Goal: Task Accomplishment & Management: Manage account settings

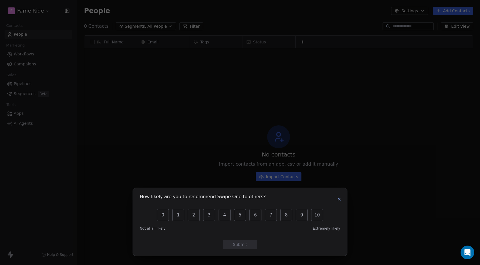
scroll to position [233, 403]
click at [341, 200] on icon "button" at bounding box center [339, 199] width 5 height 5
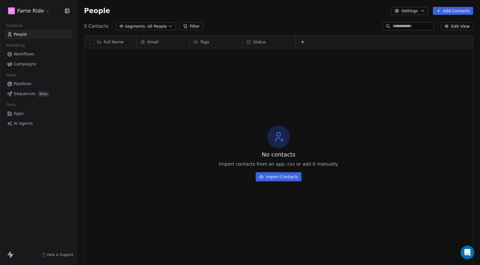
click at [39, 9] on html "F Fame Ride Contacts People Marketing Workflows Campaigns Sales Pipelines Seque…" at bounding box center [240, 132] width 480 height 265
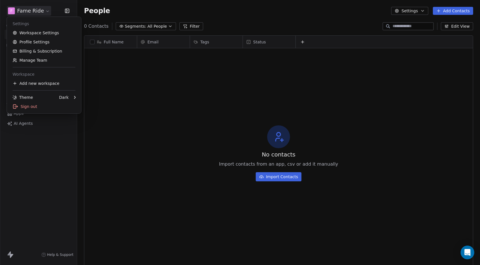
click at [51, 176] on html "F Fame Ride Contacts People Marketing Workflows Campaigns Sales Pipelines Seque…" at bounding box center [240, 132] width 480 height 265
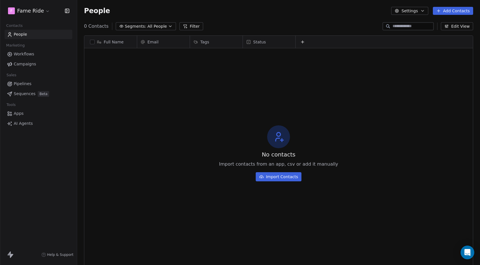
click at [39, 13] on html "F Fame Ride Contacts People Marketing Workflows Campaigns Sales Pipelines Seque…" at bounding box center [240, 132] width 480 height 265
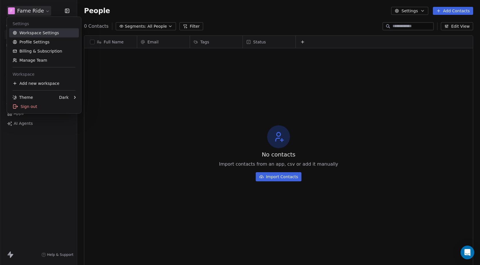
click at [37, 32] on link "Workspace Settings" at bounding box center [44, 32] width 70 height 9
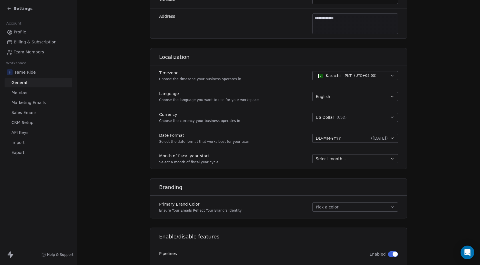
scroll to position [196, 0]
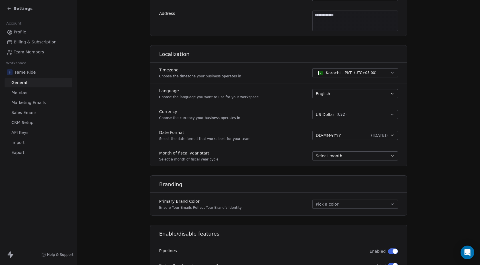
click at [29, 103] on span "Marketing Emails" at bounding box center [28, 103] width 34 height 6
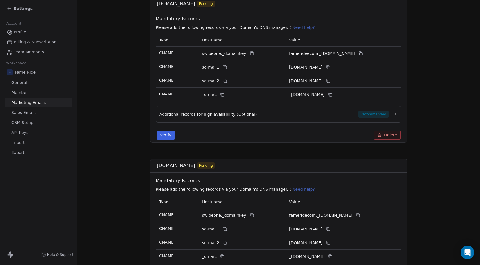
scroll to position [109, 0]
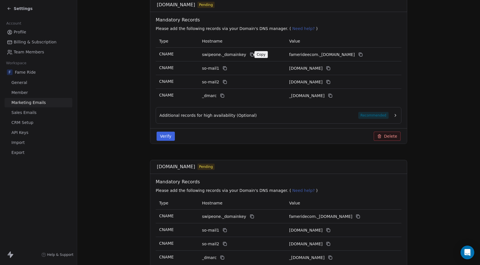
click at [250, 54] on icon at bounding box center [252, 54] width 5 height 5
click at [363, 57] on icon at bounding box center [360, 54] width 5 height 5
click at [223, 69] on icon at bounding box center [225, 68] width 5 height 5
click at [330, 69] on icon at bounding box center [328, 68] width 5 height 5
click at [225, 83] on icon at bounding box center [225, 82] width 5 height 5
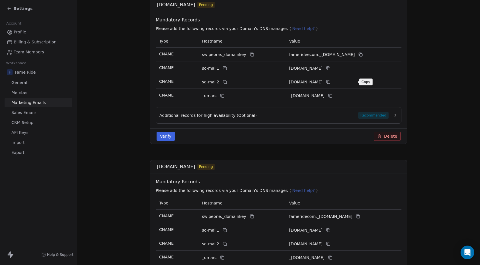
click at [330, 83] on icon at bounding box center [328, 82] width 5 height 5
click at [222, 96] on icon at bounding box center [222, 95] width 5 height 5
click at [332, 96] on icon at bounding box center [330, 95] width 5 height 5
click at [392, 114] on button "Additional records for high availability (Optional) Recommended" at bounding box center [278, 115] width 238 height 7
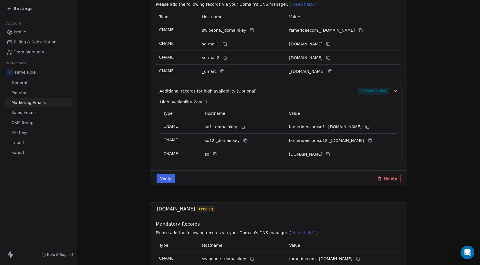
scroll to position [133, 0]
click at [240, 128] on icon at bounding box center [242, 126] width 5 height 5
click at [369, 127] on icon at bounding box center [367, 127] width 3 height 3
click at [244, 140] on icon at bounding box center [245, 140] width 5 height 5
click at [372, 143] on button at bounding box center [369, 140] width 7 height 7
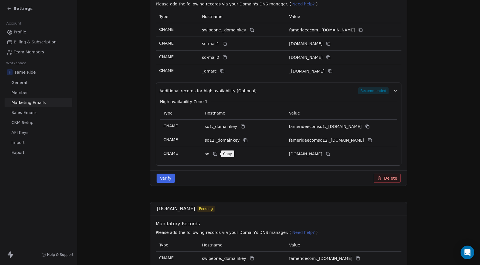
click at [216, 153] on icon at bounding box center [215, 154] width 5 height 5
click at [329, 155] on icon at bounding box center [327, 153] width 3 height 3
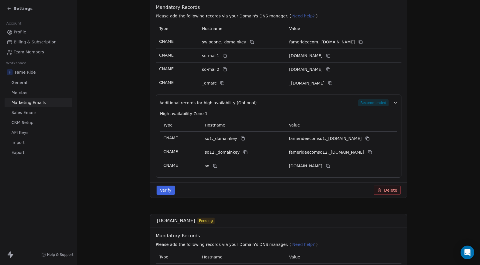
scroll to position [119, 0]
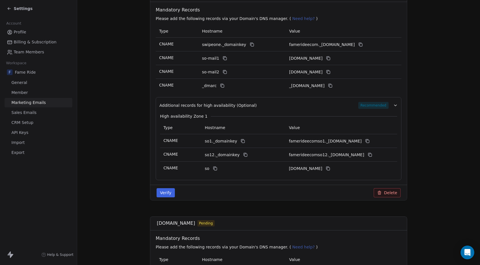
click at [163, 198] on div "Verify Delete" at bounding box center [278, 193] width 257 height 16
click at [167, 196] on button "Verify" at bounding box center [166, 192] width 18 height 9
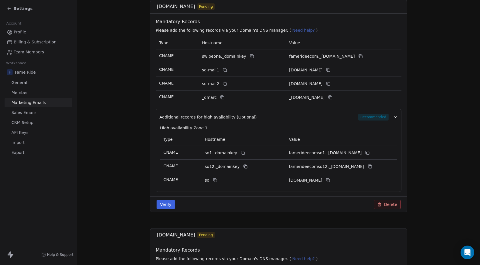
scroll to position [107, 0]
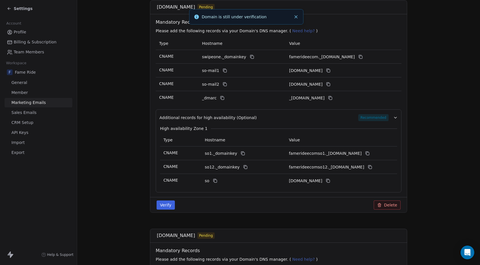
click at [163, 207] on button "Verify" at bounding box center [166, 205] width 18 height 9
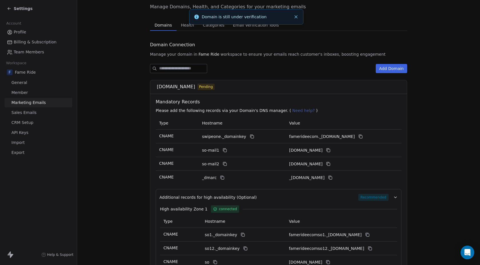
scroll to position [110, 0]
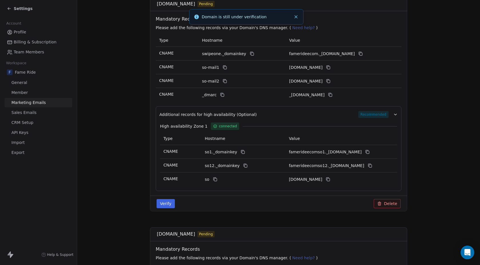
click at [163, 205] on button "Verify" at bounding box center [166, 203] width 18 height 9
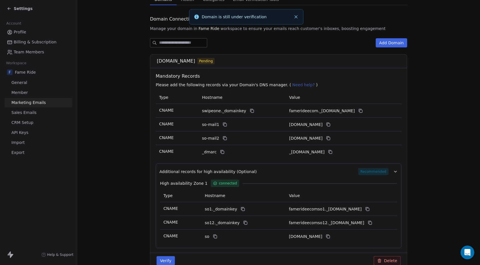
scroll to position [76, 0]
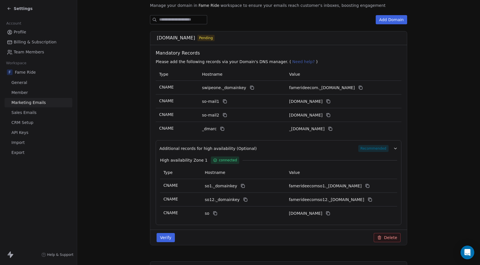
click at [395, 151] on button "Additional records for high availability (Optional) Recommended" at bounding box center [278, 148] width 238 height 7
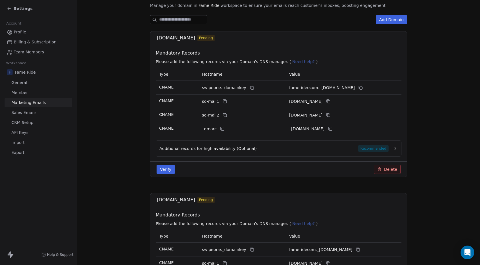
click at [395, 151] on button "Additional records for high availability (Optional) Recommended" at bounding box center [278, 148] width 238 height 7
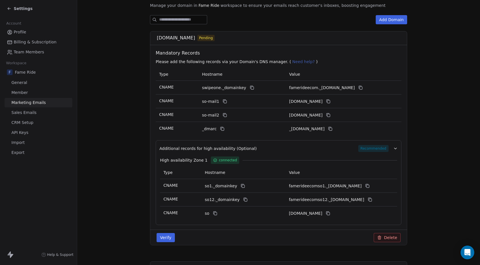
click at [165, 238] on button "Verify" at bounding box center [166, 237] width 18 height 9
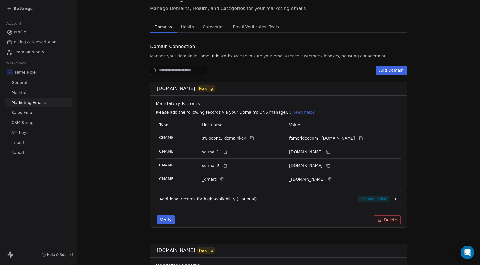
scroll to position [32, 0]
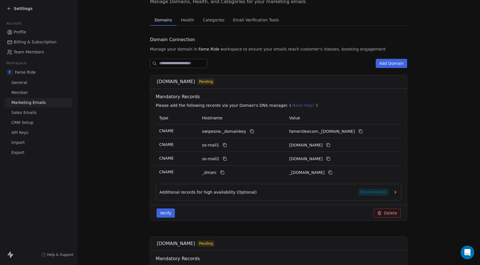
click at [161, 217] on button "Verify" at bounding box center [166, 213] width 18 height 9
click at [393, 192] on icon "button" at bounding box center [395, 192] width 5 height 5
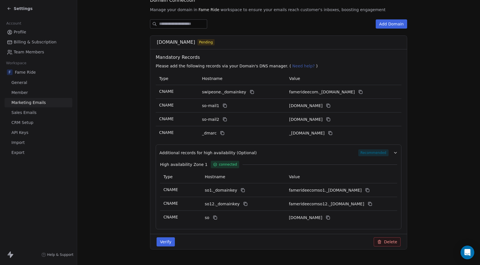
scroll to position [72, 0]
click at [172, 243] on button "Verify" at bounding box center [166, 241] width 18 height 9
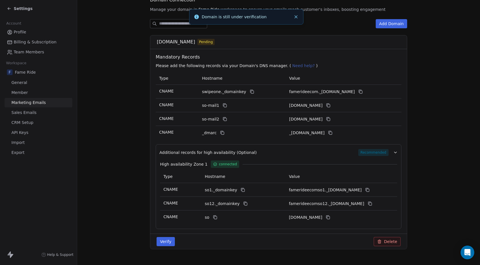
click at [295, 19] on button "Close toast" at bounding box center [295, 16] width 7 height 7
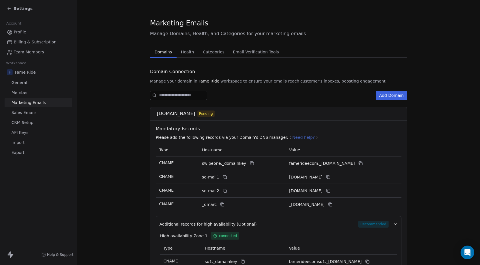
scroll to position [79, 0]
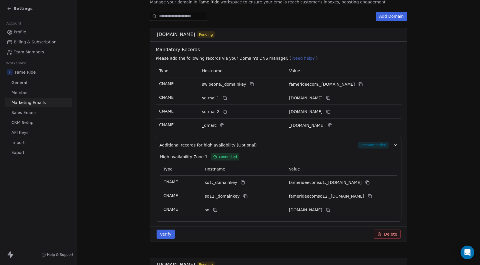
click at [166, 237] on button "Verify" at bounding box center [166, 234] width 18 height 9
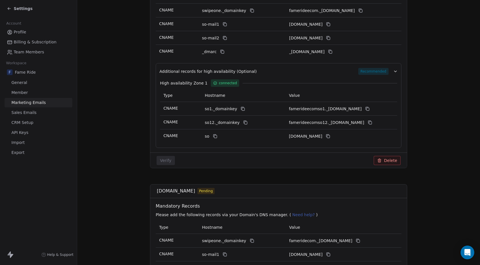
scroll to position [153, 0]
click at [392, 71] on button "Additional records for high availability (Optional) Recommended" at bounding box center [278, 70] width 238 height 7
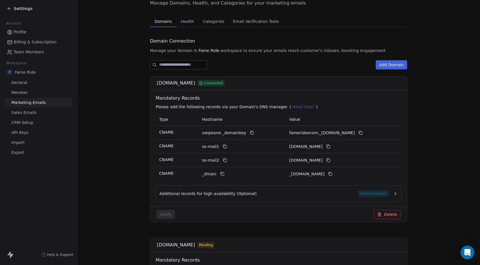
scroll to position [0, 0]
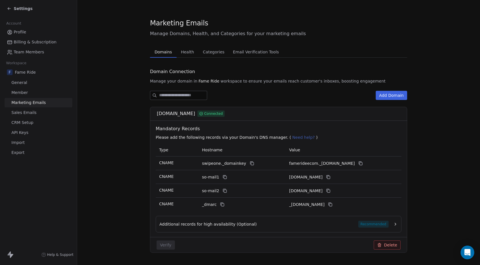
click at [9, 7] on icon at bounding box center [9, 8] width 5 height 5
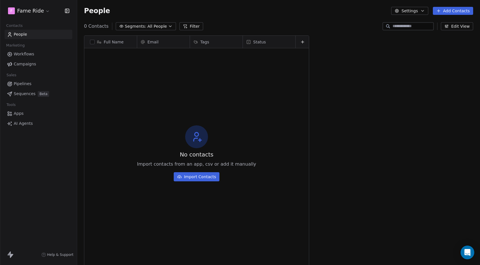
scroll to position [233, 403]
